Goal: Task Accomplishment & Management: Use online tool/utility

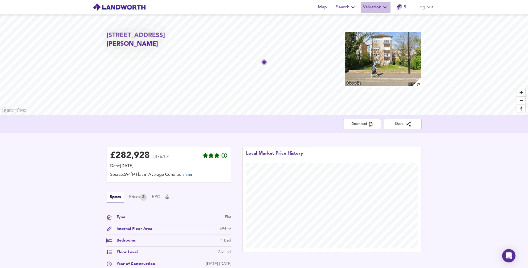
click at [372, 7] on span "Valuation" at bounding box center [375, 7] width 25 height 8
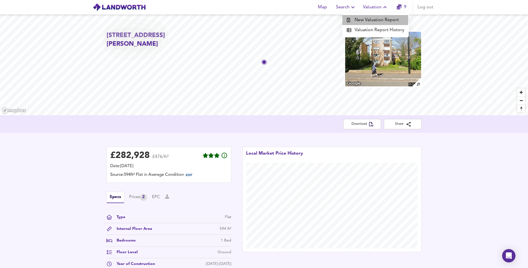
click at [372, 19] on li "New Valuation Report" at bounding box center [375, 20] width 67 height 10
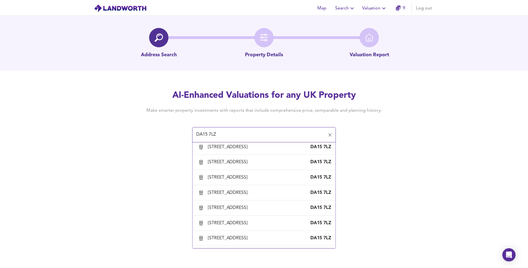
scroll to position [56, 0]
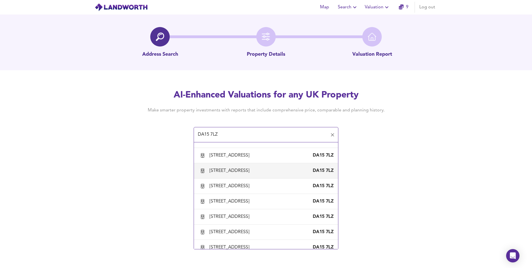
click at [245, 174] on div "[STREET_ADDRESS]" at bounding box center [231, 171] width 42 height 6
type input "[STREET_ADDRESS]"
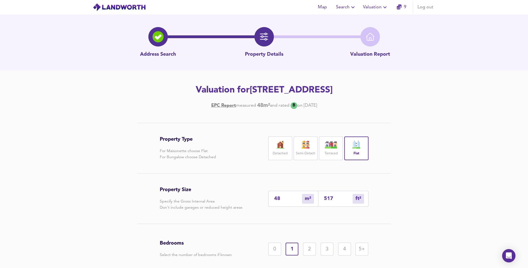
drag, startPoint x: 286, startPoint y: 197, endPoint x: 181, endPoint y: 197, distance: 104.7
click at [181, 197] on div "Property Size Specify the Gross Internal Area Don't include garages or reduced …" at bounding box center [264, 198] width 209 height 50
type input "7"
type input "75"
type input "78"
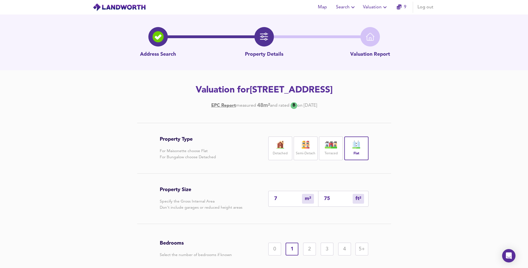
type input "840"
type input "78.5"
type input "845"
type input "78.5"
click at [312, 252] on div "2" at bounding box center [309, 249] width 13 height 13
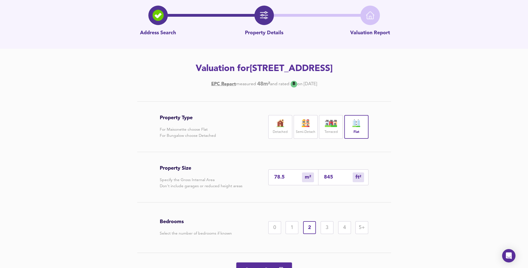
scroll to position [51, 0]
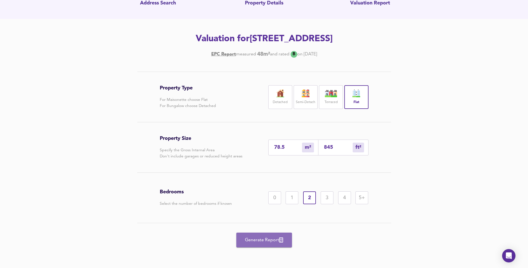
click at [274, 243] on span "Generate Report" at bounding box center [264, 240] width 45 height 8
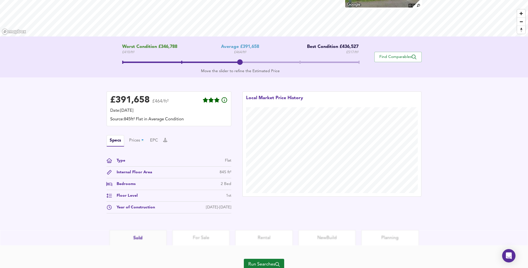
scroll to position [101, 0]
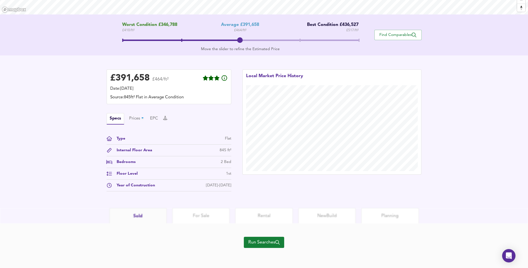
click at [266, 242] on span "Run Searches" at bounding box center [263, 242] width 31 height 8
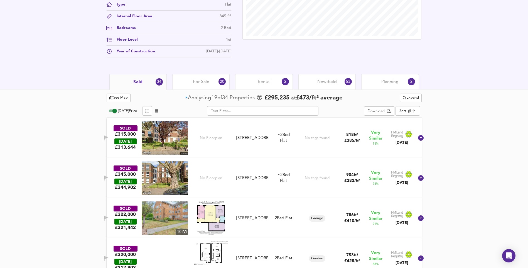
scroll to position [240, 0]
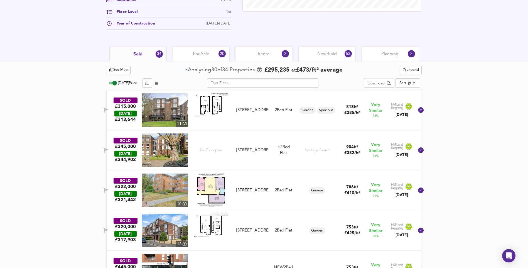
click at [205, 52] on span "For Sale" at bounding box center [201, 54] width 16 height 6
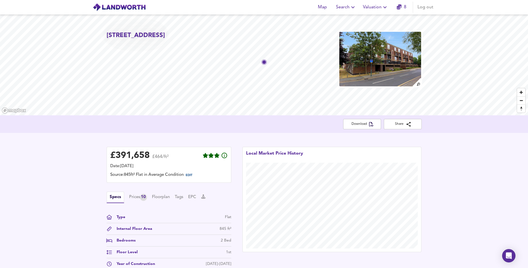
click at [384, 8] on icon "button" at bounding box center [385, 7] width 7 height 7
click at [364, 31] on li "Valuation Report History" at bounding box center [375, 30] width 67 height 10
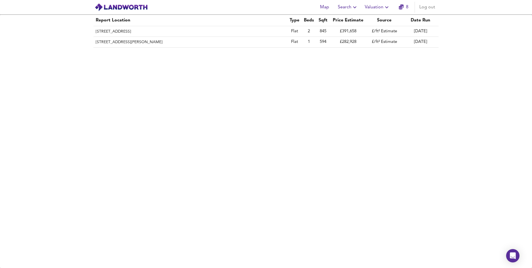
click at [373, 6] on span "Valuation" at bounding box center [377, 7] width 25 height 8
click at [370, 18] on li "New Valuation Report" at bounding box center [377, 20] width 67 height 10
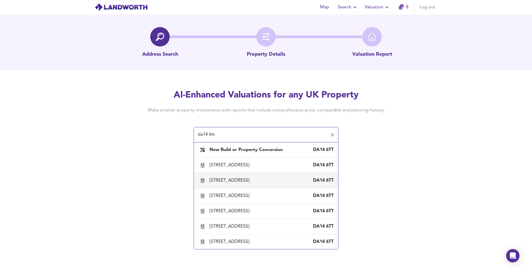
click at [239, 183] on div "[STREET_ADDRESS]" at bounding box center [231, 180] width 42 height 6
type input "[STREET_ADDRESS]"
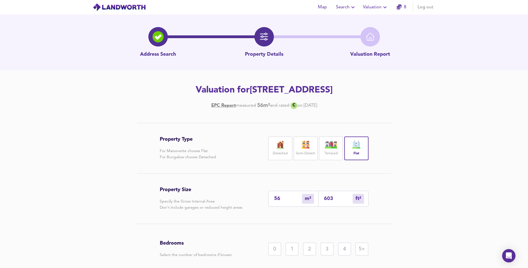
click at [281, 202] on input "56" at bounding box center [288, 199] width 28 height 6
type input "5"
type input "54"
type input "55"
type input "592"
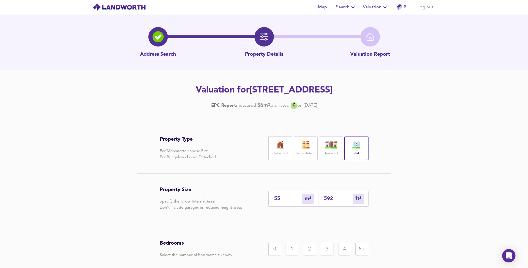
type input "55.7"
type input "600"
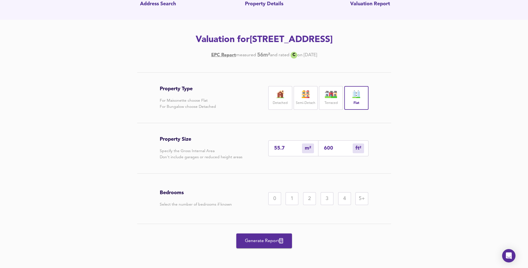
scroll to position [56, 0]
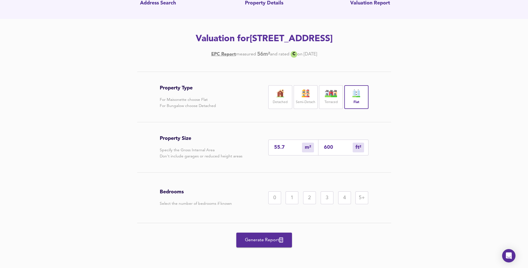
type input "55.7"
click at [300, 204] on div "0 1 2 3 4 5+" at bounding box center [318, 197] width 100 height 13
click at [298, 204] on div "1" at bounding box center [292, 197] width 13 height 13
click at [270, 247] on button "Generate Report" at bounding box center [264, 239] width 56 height 15
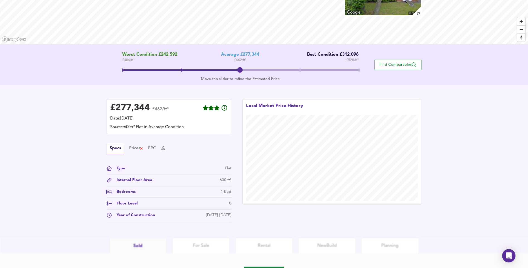
scroll to position [101, 0]
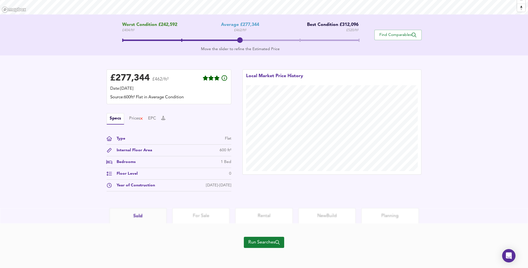
click at [258, 241] on span "Run Searches" at bounding box center [263, 242] width 31 height 8
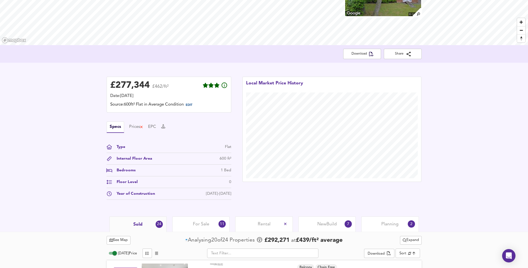
scroll to position [212, 0]
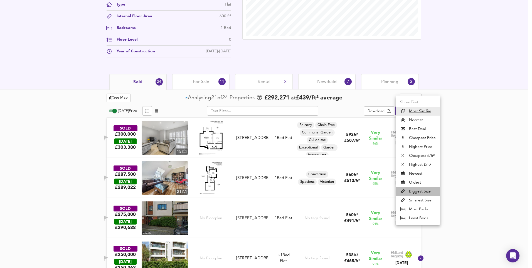
click at [419, 194] on li "Biggest Size" at bounding box center [418, 191] width 45 height 9
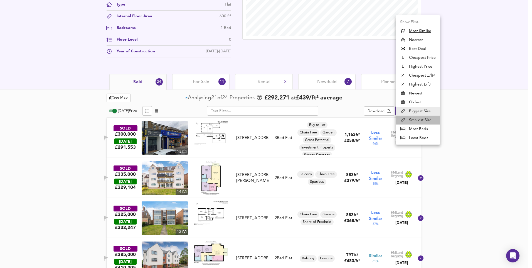
click at [423, 119] on li "Smallest Size" at bounding box center [418, 120] width 45 height 9
type input "smallest"
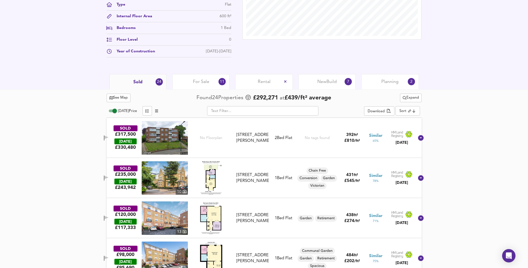
click at [173, 175] on img at bounding box center [165, 177] width 46 height 33
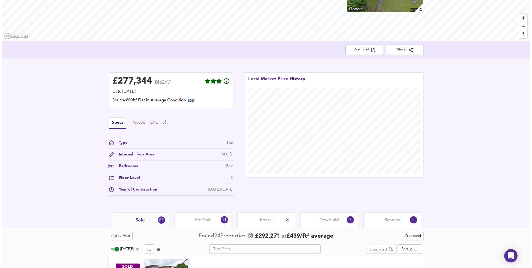
scroll to position [0, 0]
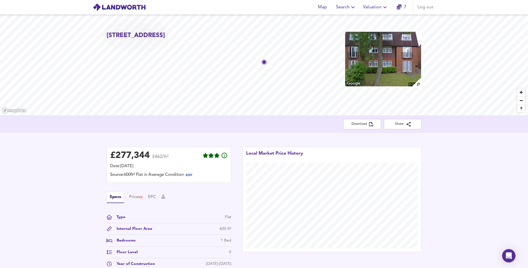
click at [380, 8] on span "Valuation" at bounding box center [375, 7] width 25 height 8
click at [374, 19] on li "New Valuation Report" at bounding box center [375, 20] width 67 height 10
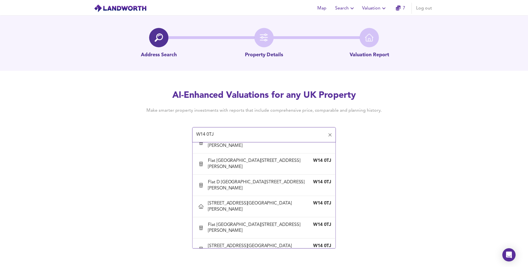
scroll to position [167, 0]
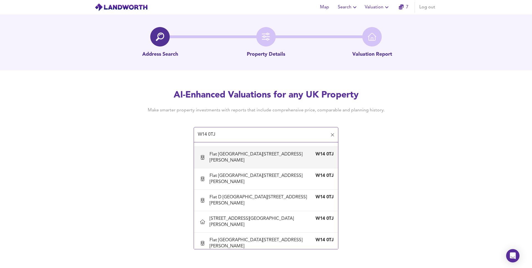
click at [271, 153] on div "Flat [GEOGRAPHIC_DATA][STREET_ADDRESS][PERSON_NAME]" at bounding box center [261, 157] width 102 height 12
type input "Flat [GEOGRAPHIC_DATA][STREET_ADDRESS][PERSON_NAME]"
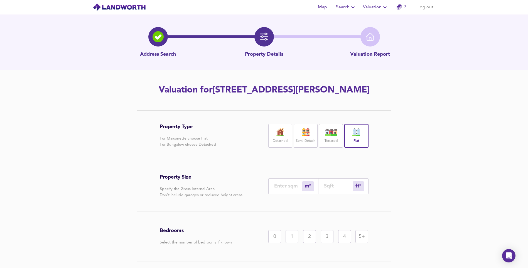
click at [282, 189] on input "number" at bounding box center [288, 186] width 28 height 6
type input "5"
type input "54"
type input "581"
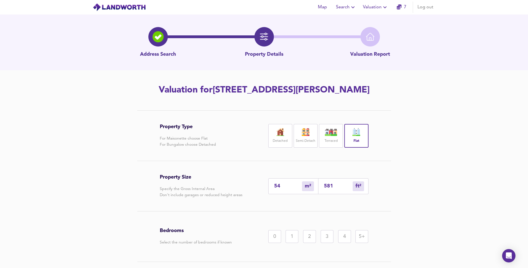
type input "54"
click at [288, 243] on div "1" at bounding box center [292, 236] width 13 height 13
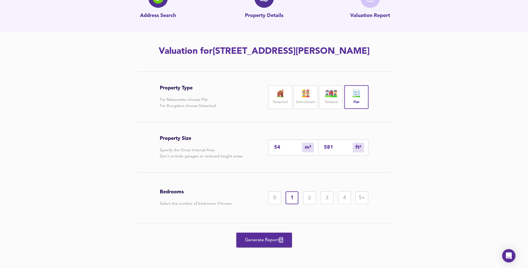
scroll to position [51, 0]
click at [261, 239] on span "Generate Report" at bounding box center [264, 240] width 45 height 8
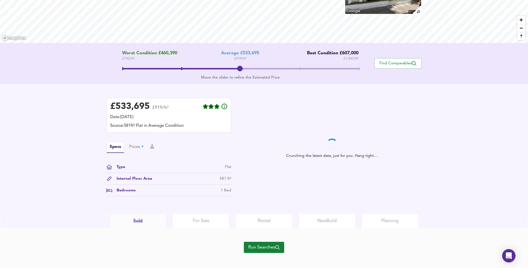
scroll to position [78, 0]
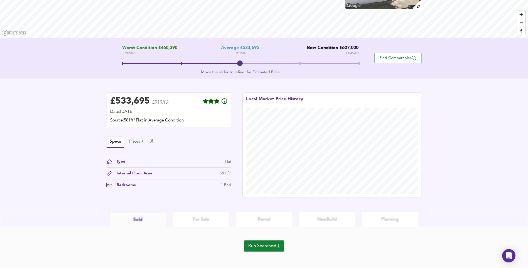
click at [268, 242] on span "Run Searches" at bounding box center [263, 246] width 31 height 8
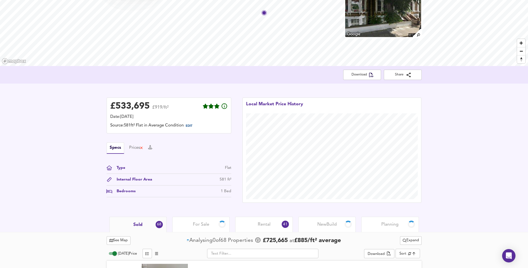
scroll to position [161, 0]
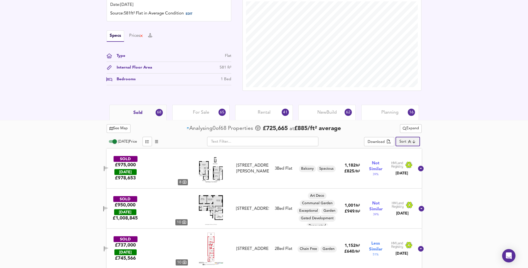
type input "distancetocenter"
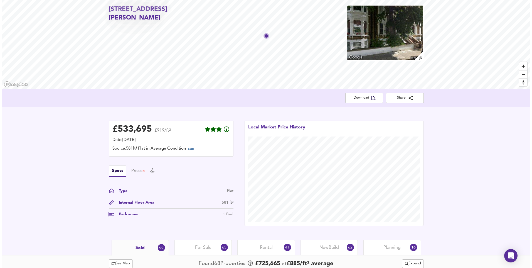
scroll to position [0, 0]
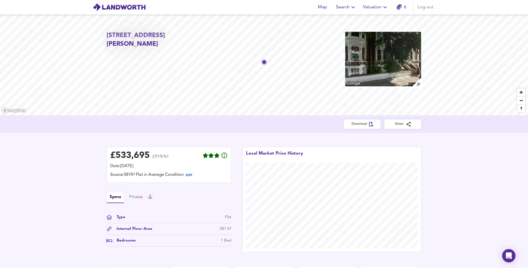
click at [381, 10] on span "Valuation" at bounding box center [375, 7] width 25 height 8
click at [377, 20] on li "New Valuation Report" at bounding box center [375, 20] width 67 height 10
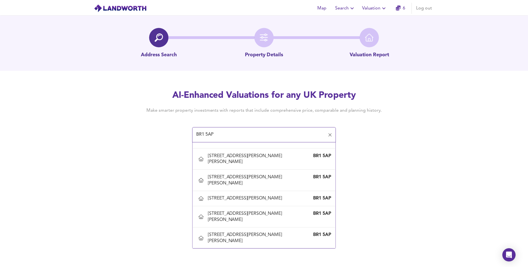
scroll to position [278, 0]
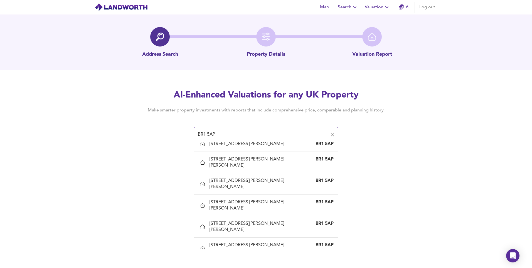
type input "[STREET_ADDRESS][PERSON_NAME][PERSON_NAME]"
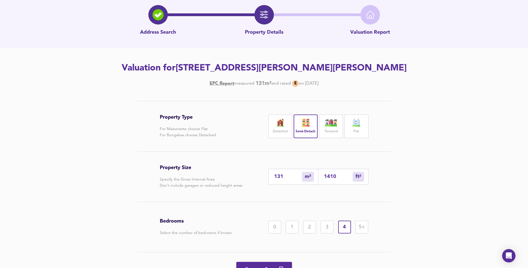
scroll to position [51, 0]
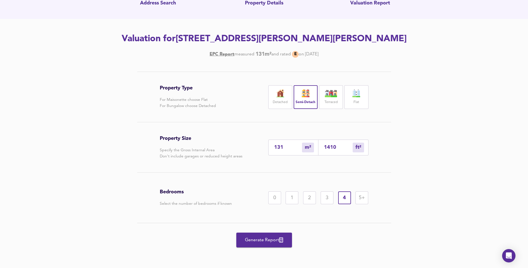
click at [285, 146] on input "131" at bounding box center [288, 147] width 28 height 6
type input "13"
type input "140"
type input "1"
type input "11"
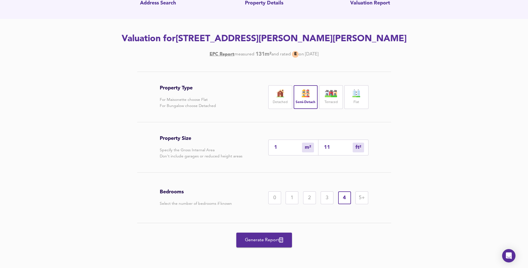
type input "16"
type input "172"
type input "160"
type input "1722"
type input "160"
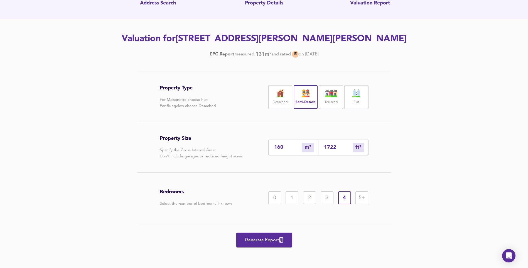
click at [264, 238] on span "Generate Report" at bounding box center [264, 240] width 45 height 8
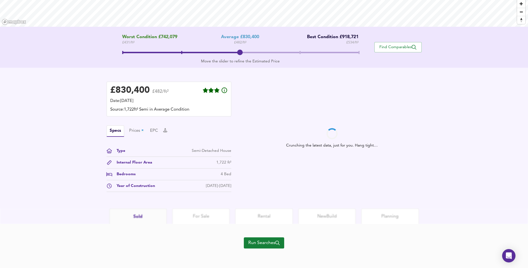
scroll to position [89, 0]
click at [277, 241] on icon "button" at bounding box center [277, 242] width 4 height 4
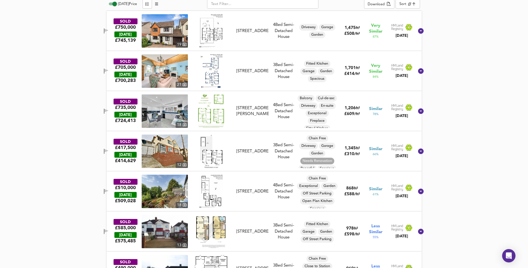
scroll to position [251, 0]
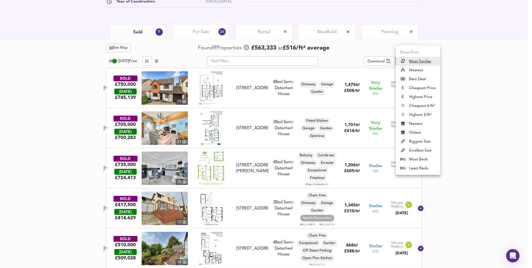
click at [413, 68] on li "Nearest" at bounding box center [418, 70] width 45 height 9
type input "distancetocenter"
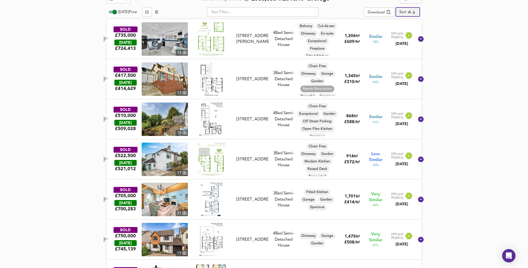
scroll to position [306, 0]
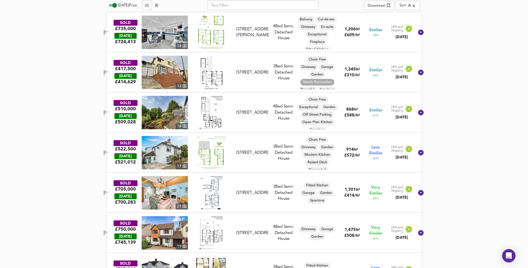
click at [177, 201] on img at bounding box center [165, 192] width 46 height 33
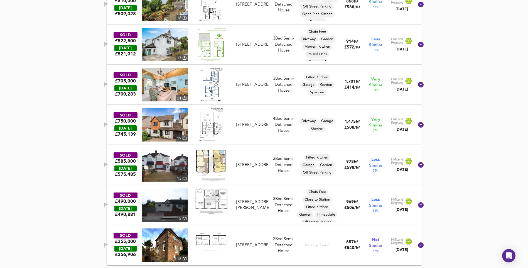
scroll to position [275, 0]
